Goal: Information Seeking & Learning: Learn about a topic

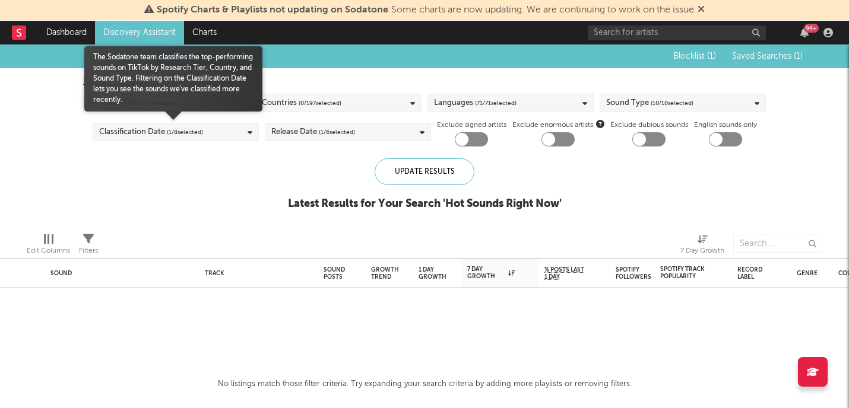
click at [221, 138] on div "Classification Date ( 1 / 8 selected)" at bounding box center [176, 132] width 166 height 18
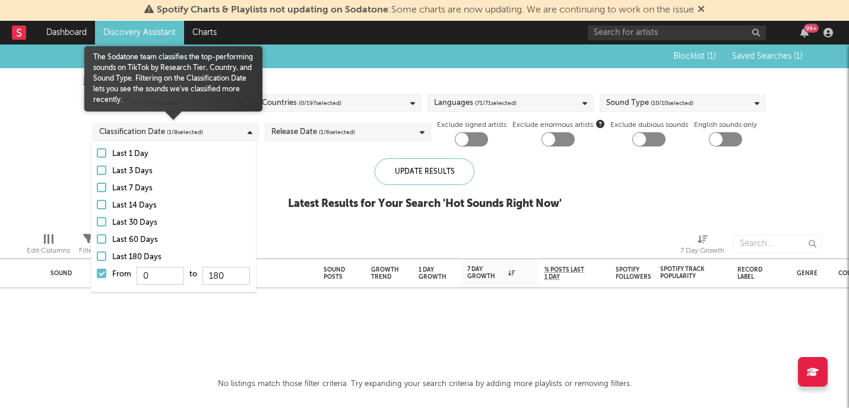
click at [100, 272] on div at bounding box center [101, 273] width 9 height 9
click at [97, 272] on input "From 0 to 180" at bounding box center [97, 277] width 0 height 19
click at [243, 226] on div "Last 30 Days" at bounding box center [181, 223] width 138 height 14
click at [97, 226] on input "Last 30 Days" at bounding box center [97, 223] width 0 height 14
click at [101, 221] on div at bounding box center [101, 221] width 9 height 9
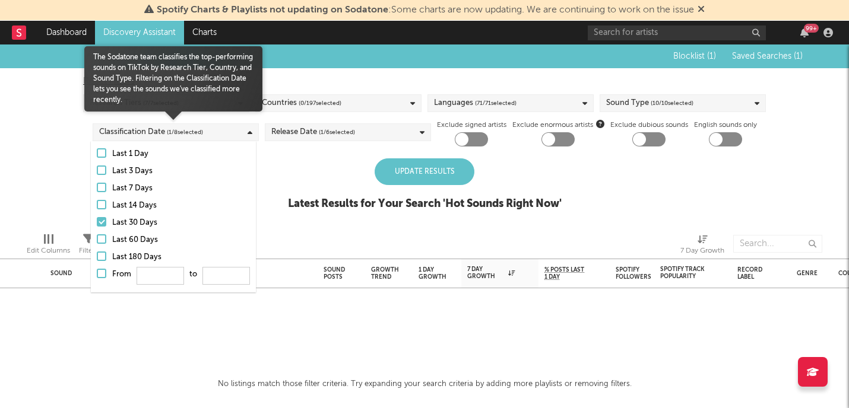
click at [97, 221] on input "Last 30 Days" at bounding box center [97, 223] width 0 height 14
click at [258, 195] on div "Blocklist ( 1 ) Saved Searches ( 1 ) Reset Filters Research Tiers ( 7 / 7 selec…" at bounding box center [424, 134] width 849 height 179
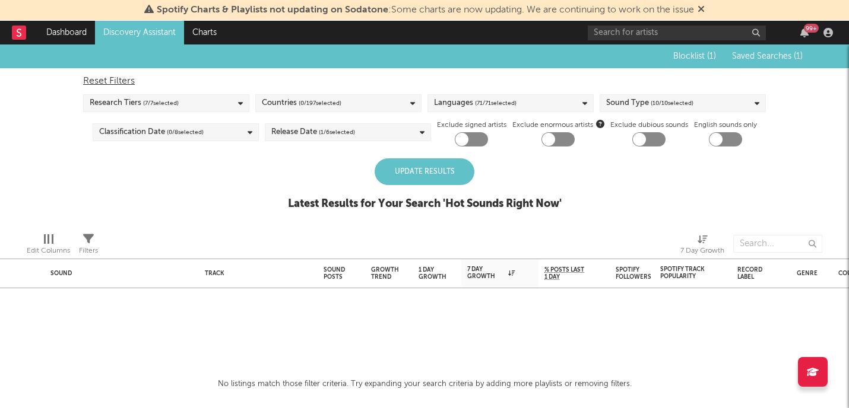
click at [430, 166] on div "Update Results" at bounding box center [425, 171] width 100 height 27
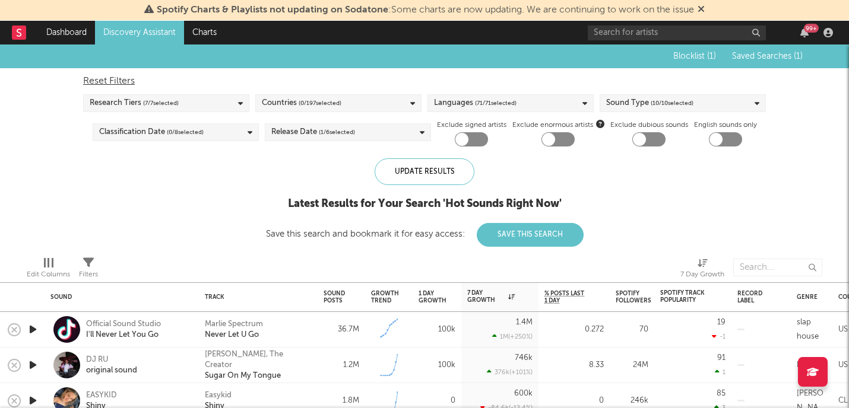
click at [310, 101] on span "( 0 / 197 selected)" at bounding box center [320, 103] width 43 height 14
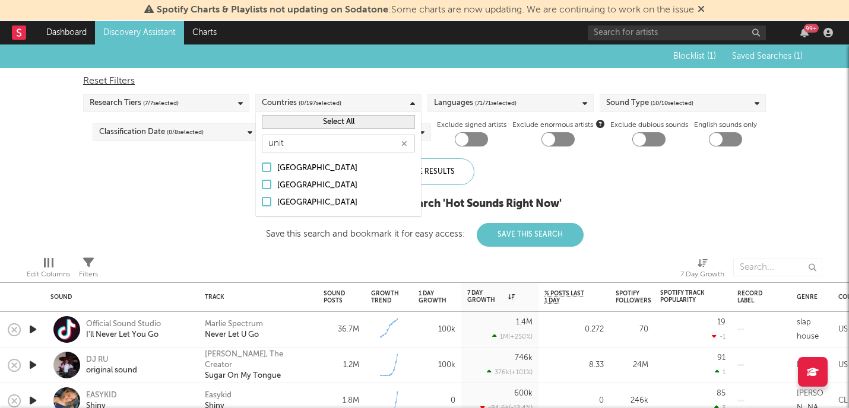
type input "unit"
click at [269, 185] on div at bounding box center [266, 184] width 9 height 9
click at [262, 185] on input "United Kingdom" at bounding box center [262, 186] width 0 height 14
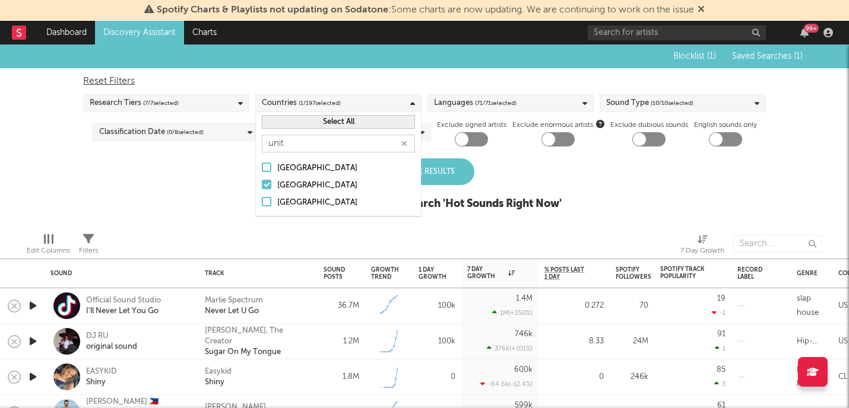
click at [265, 199] on div at bounding box center [266, 201] width 9 height 9
click at [262, 199] on input "United States" at bounding box center [262, 203] width 0 height 14
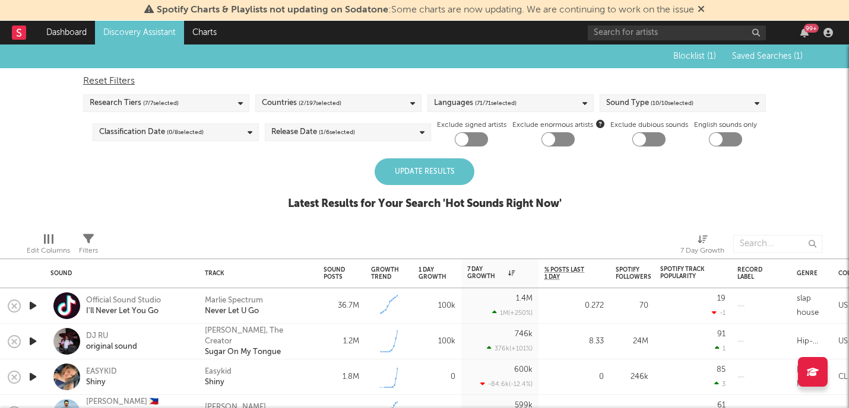
click at [585, 198] on div "Blocklist ( 1 ) Saved Searches ( 1 ) Reset Filters Research Tiers ( 7 / 7 selec…" at bounding box center [424, 134] width 849 height 179
click at [429, 173] on div "Update Results" at bounding box center [425, 171] width 100 height 27
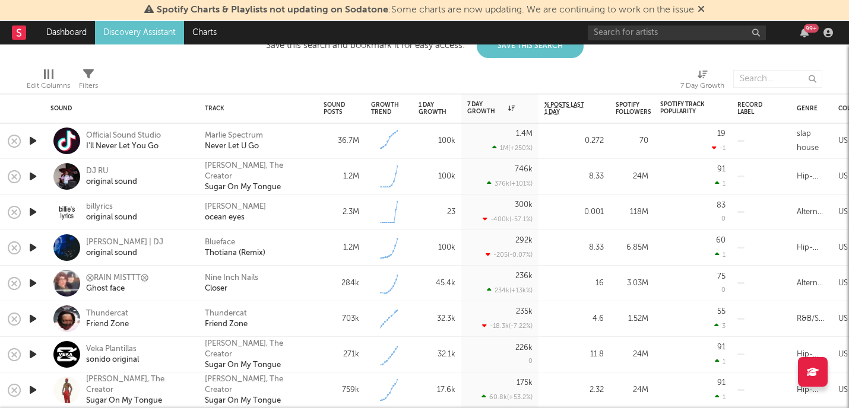
click at [38, 246] on icon "button" at bounding box center [33, 247] width 12 height 15
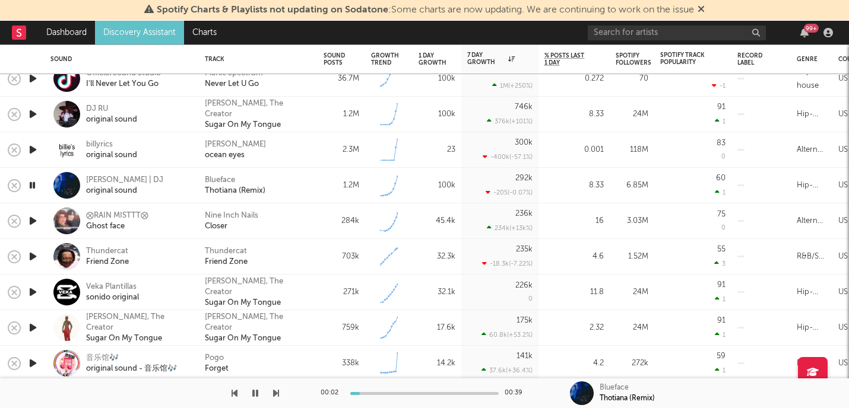
click at [32, 220] on icon "button" at bounding box center [33, 221] width 12 height 15
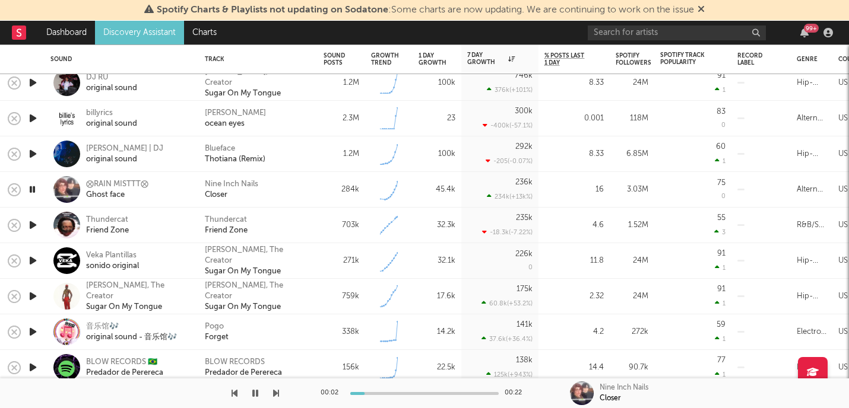
click at [32, 220] on div at bounding box center [33, 226] width 24 height 36
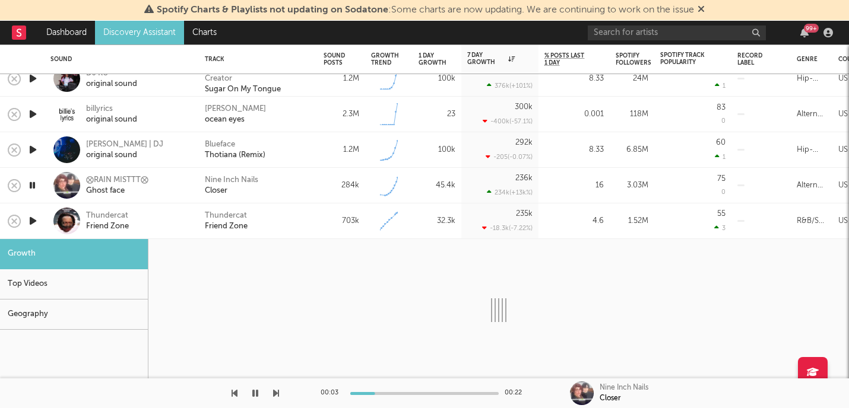
click at [43, 223] on div at bounding box center [33, 222] width 24 height 36
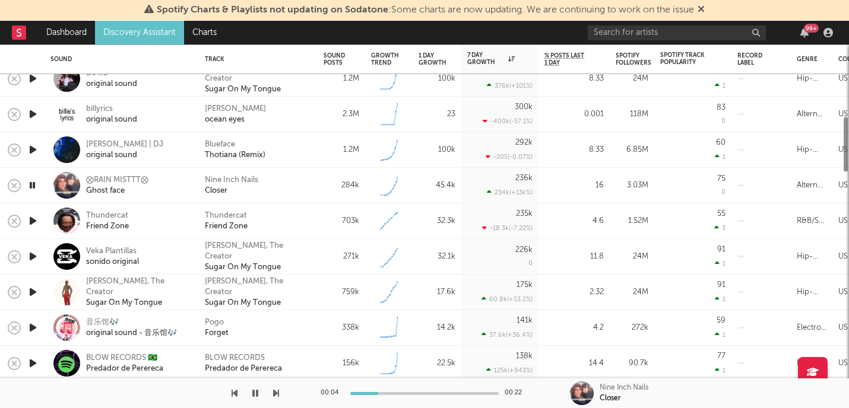
click at [31, 221] on icon "button" at bounding box center [33, 221] width 12 height 15
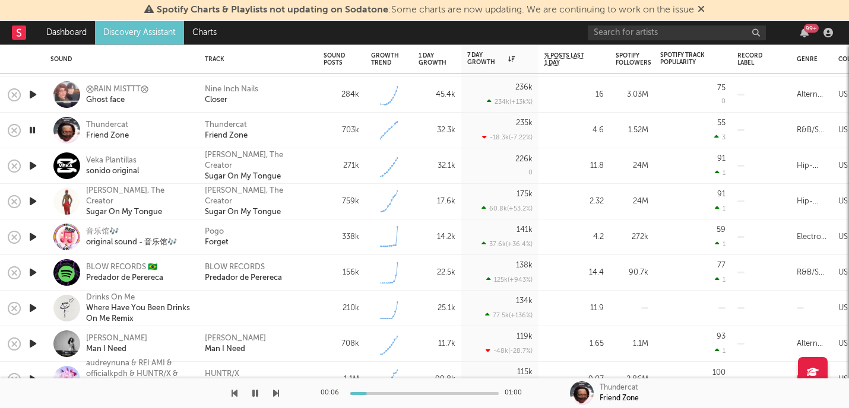
click at [33, 166] on icon "button" at bounding box center [33, 165] width 12 height 15
click at [35, 264] on div at bounding box center [33, 273] width 24 height 36
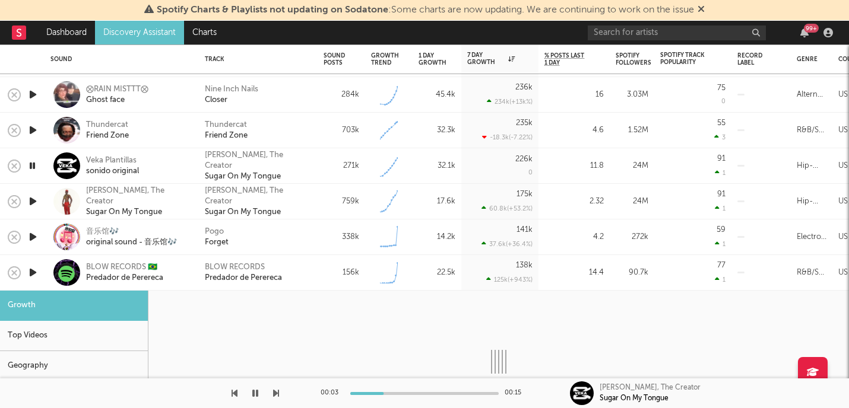
click at [34, 269] on icon "button" at bounding box center [33, 272] width 12 height 15
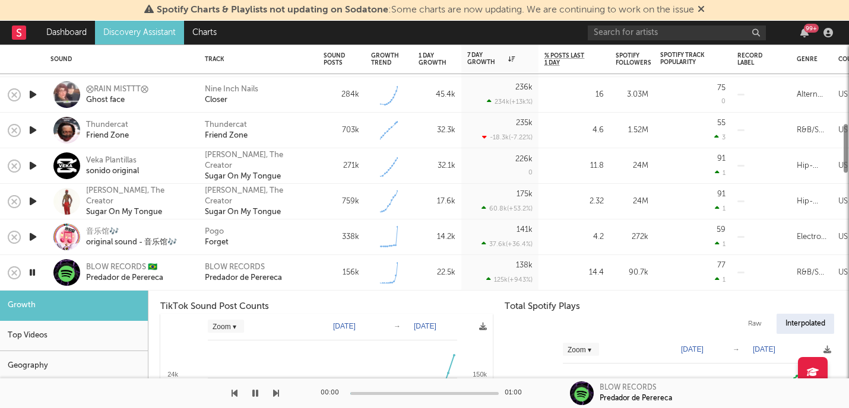
click at [43, 263] on div at bounding box center [33, 273] width 24 height 36
